Goal: Information Seeking & Learning: Understand process/instructions

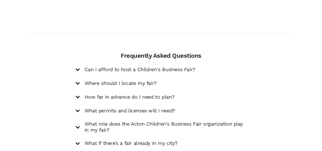
scroll to position [716, 0]
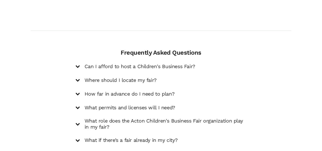
click at [172, 64] on h5 "Can I afford to host a Children's Business Fair?" at bounding box center [140, 67] width 111 height 6
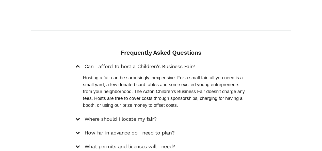
click at [172, 64] on h5 "Can I afford to host a Children's Business Fair?" at bounding box center [140, 67] width 111 height 6
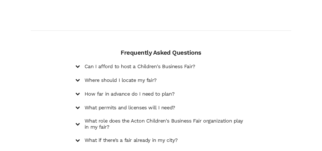
click at [151, 77] on h5 "Where should I locate my fair?" at bounding box center [121, 80] width 72 height 6
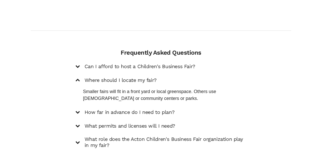
click at [152, 77] on h5 "Where should I locate my fair?" at bounding box center [121, 80] width 72 height 6
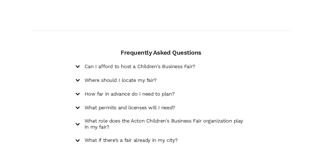
click at [155, 91] on h5 "How far in advance do I need to plan?" at bounding box center [130, 94] width 90 height 6
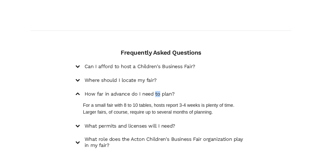
click at [155, 91] on h5 "How far in advance do I need to plan?" at bounding box center [130, 94] width 90 height 6
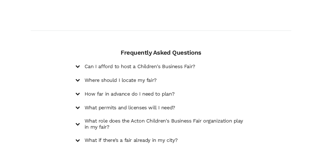
click at [155, 105] on h5 "What permits and licenses will I need?" at bounding box center [130, 108] width 91 height 6
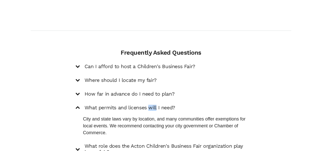
click at [155, 105] on h5 "What permits and licenses will I need?" at bounding box center [130, 108] width 91 height 6
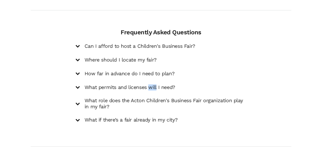
scroll to position [739, 0]
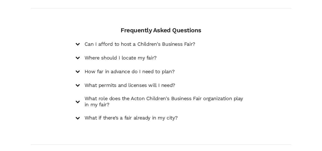
click at [152, 115] on h5 "What if there’s a fair already in my city?" at bounding box center [131, 118] width 93 height 6
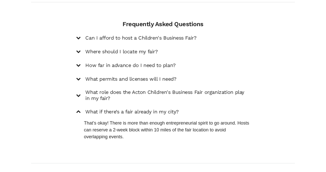
scroll to position [743, 0]
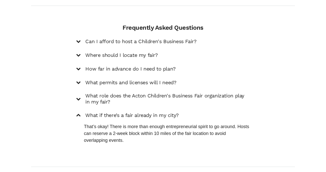
click at [160, 93] on h5 "What role does the Acton Children's Business Fair organization play in my fair?" at bounding box center [167, 99] width 164 height 12
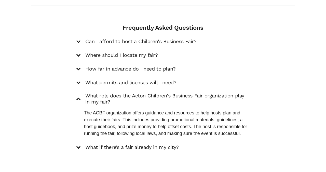
click at [133, 145] on h5 "What if there’s a fair already in my city?" at bounding box center [131, 148] width 93 height 6
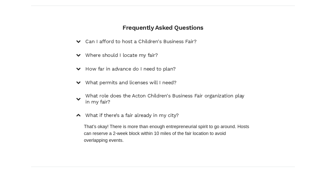
click at [134, 52] on h5 "Where should I locate my fair?" at bounding box center [121, 55] width 72 height 6
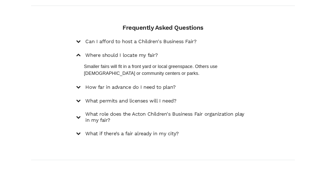
click at [132, 84] on h5 "How far in advance do I need to plan?" at bounding box center [130, 87] width 90 height 6
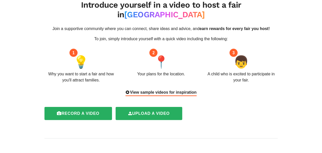
scroll to position [0, 0]
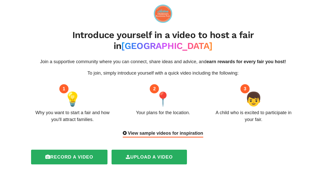
click at [149, 130] on div "View sample videos for inspiration" at bounding box center [163, 134] width 80 height 8
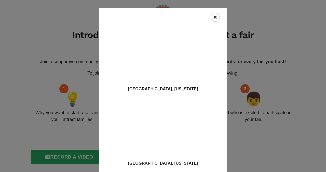
click at [216, 16] on icon "Close" at bounding box center [215, 17] width 4 height 5
